Goal: Navigation & Orientation: Find specific page/section

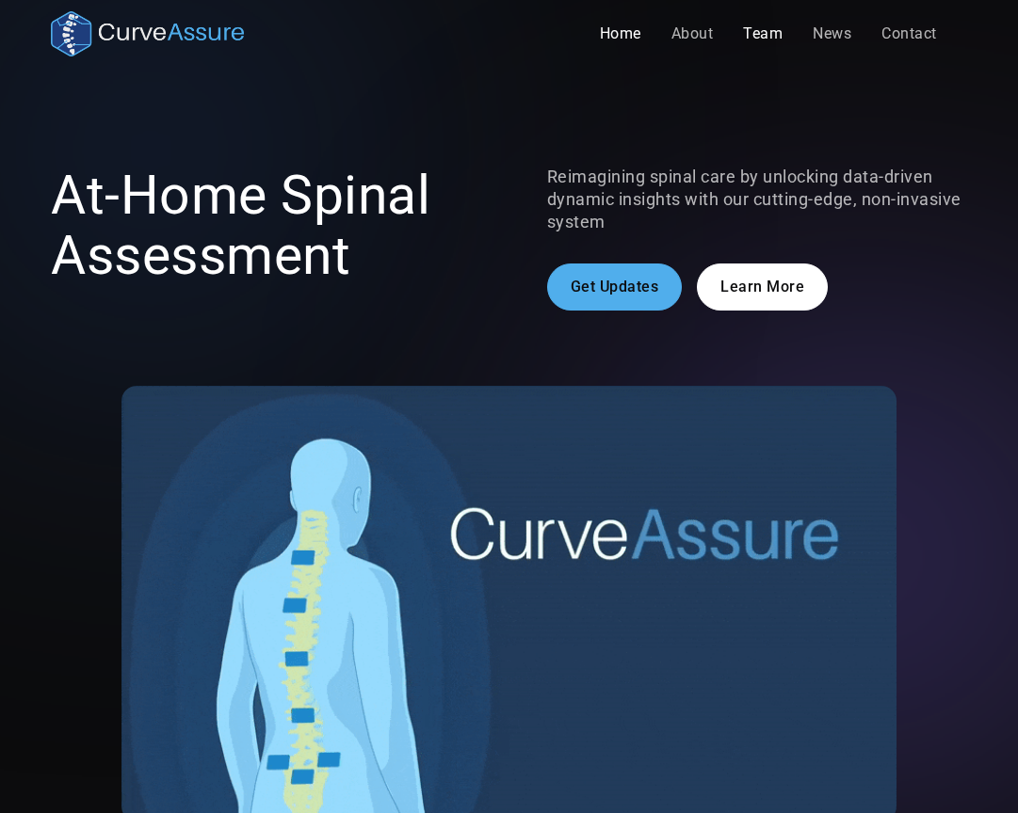
click at [772, 32] on link "Team" at bounding box center [763, 34] width 70 height 38
